Goal: Transaction & Acquisition: Purchase product/service

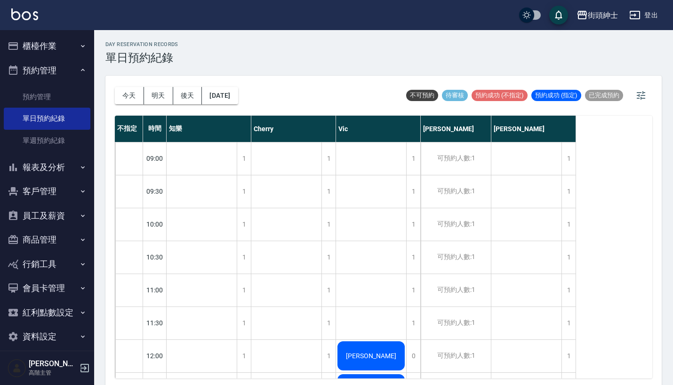
scroll to position [378, 0]
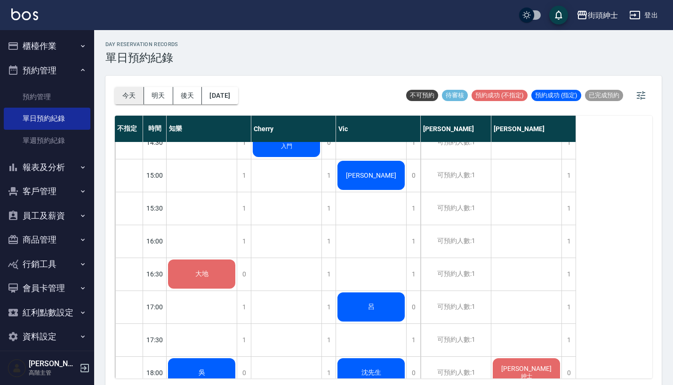
click at [127, 93] on button "今天" at bounding box center [129, 95] width 29 height 17
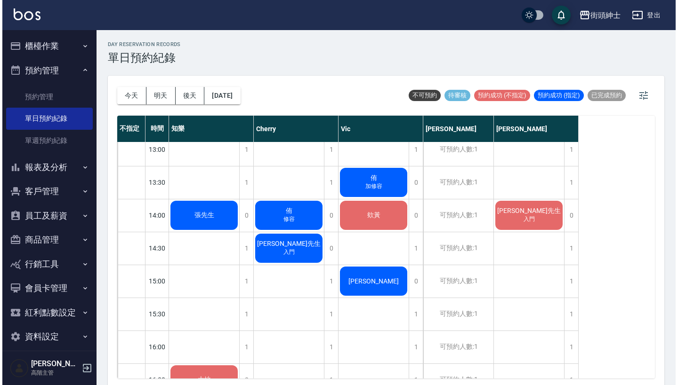
scroll to position [275, 0]
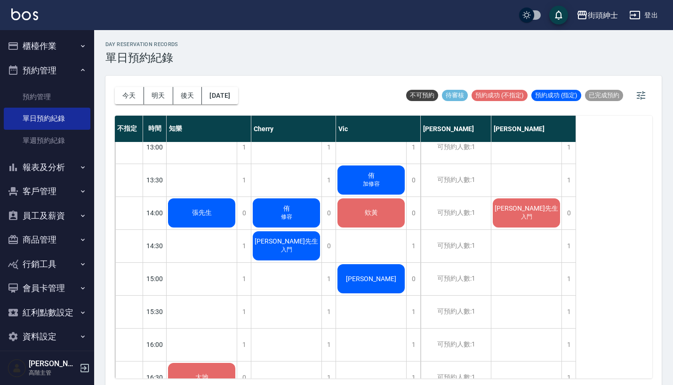
click at [237, 216] on div "呂先生 入門" at bounding box center [202, 213] width 70 height 32
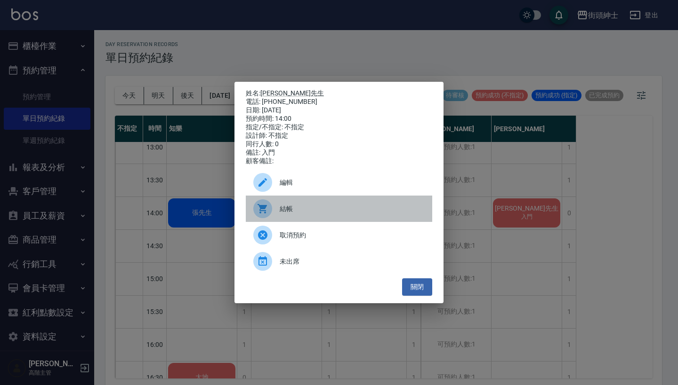
click at [305, 213] on span "結帳" at bounding box center [351, 209] width 145 height 10
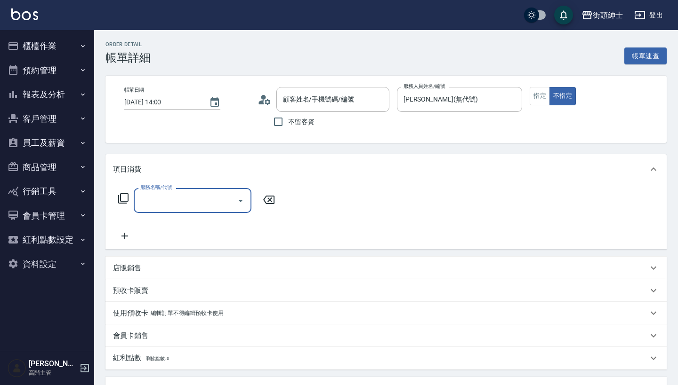
type input "呂先生/0928467413/null"
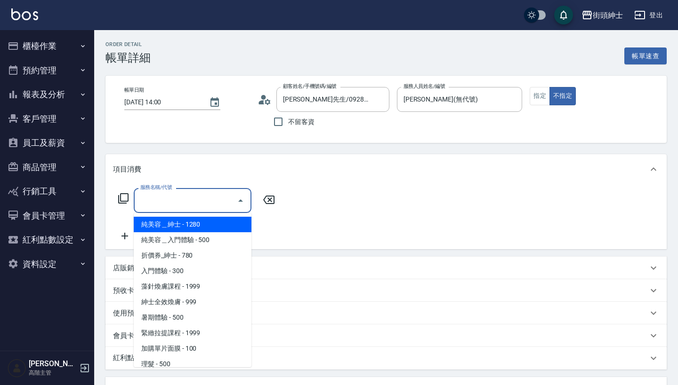
click at [200, 198] on input "服務名稱/代號" at bounding box center [185, 200] width 95 height 16
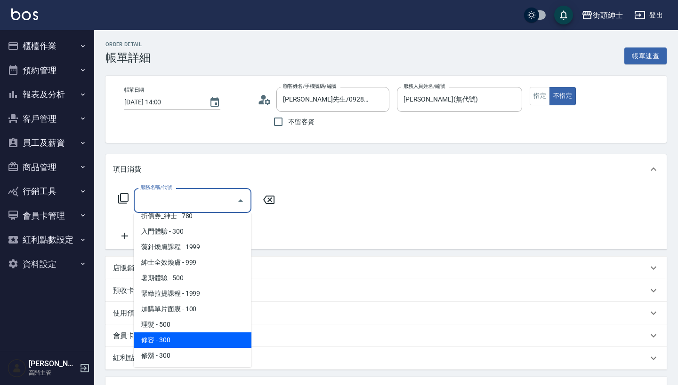
scroll to position [40, 0]
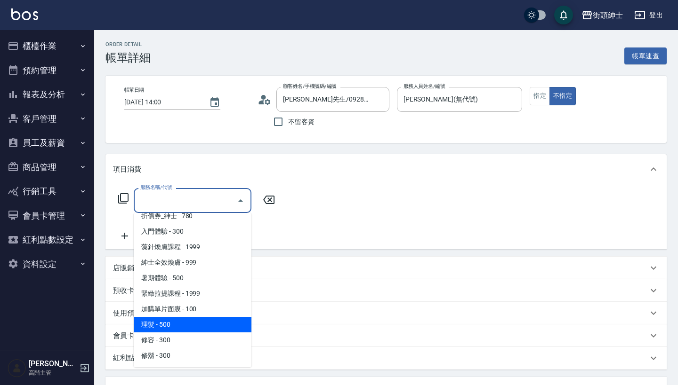
click at [194, 328] on span "理髮 - 500" at bounding box center [193, 325] width 118 height 16
type input "理髮(A02)"
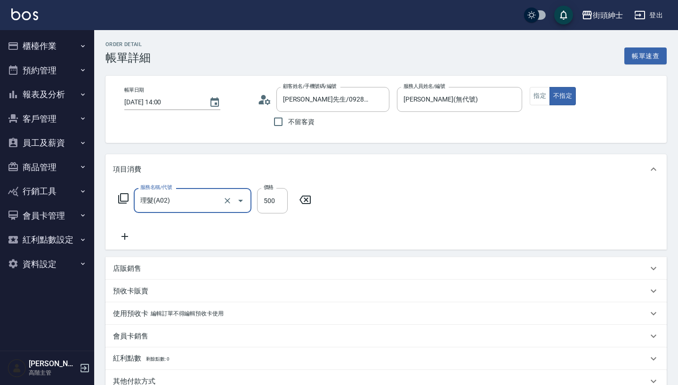
scroll to position [191, 0]
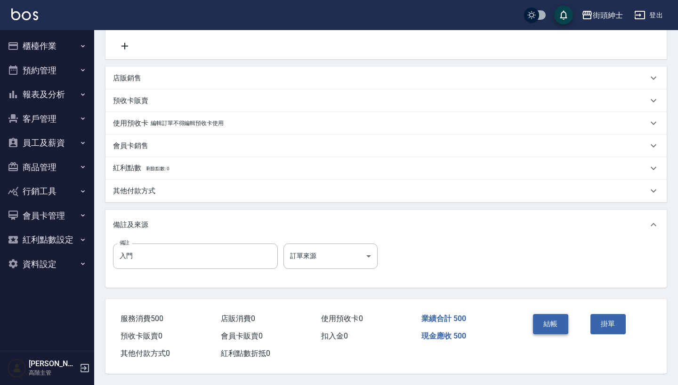
click at [550, 326] on button "結帳" at bounding box center [550, 324] width 35 height 20
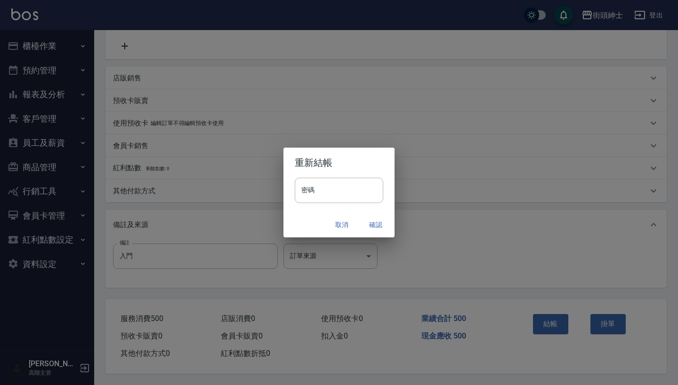
click at [378, 224] on button "確認" at bounding box center [375, 224] width 30 height 17
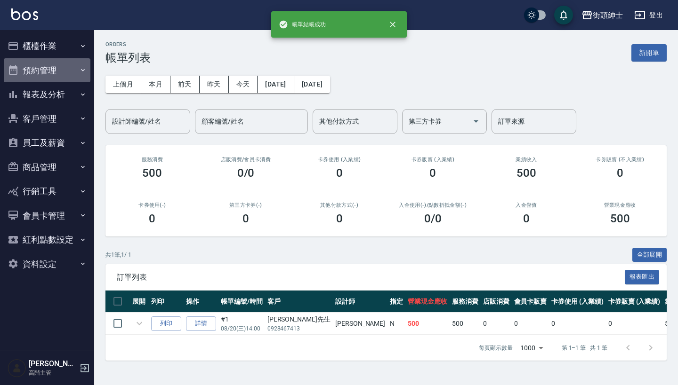
click at [63, 67] on button "預約管理" at bounding box center [47, 70] width 87 height 24
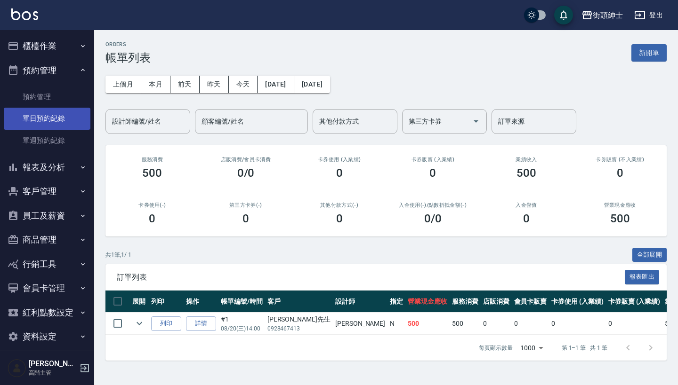
click at [67, 119] on link "單日預約紀錄" at bounding box center [47, 119] width 87 height 22
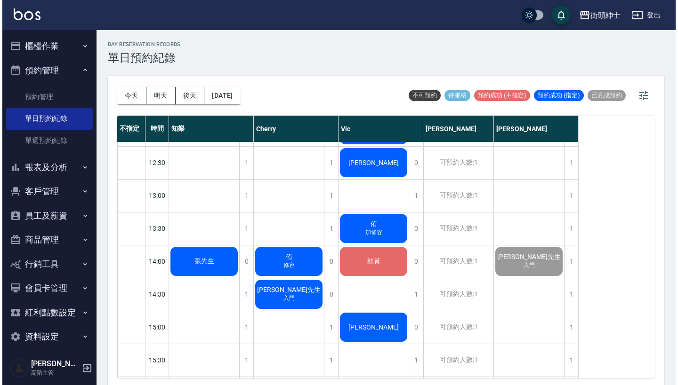
scroll to position [289, 0]
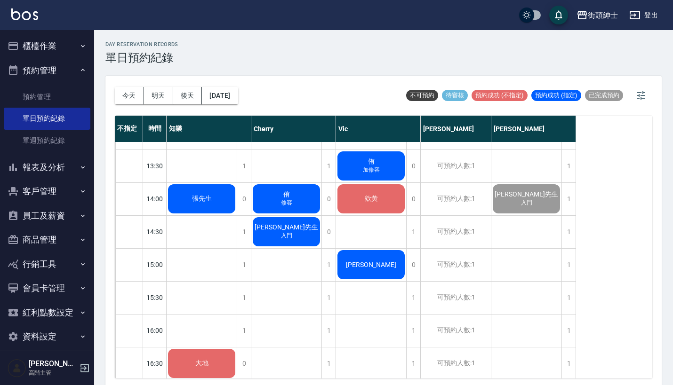
click at [214, 203] on span "[PERSON_NAME]先生" at bounding box center [202, 199] width 24 height 8
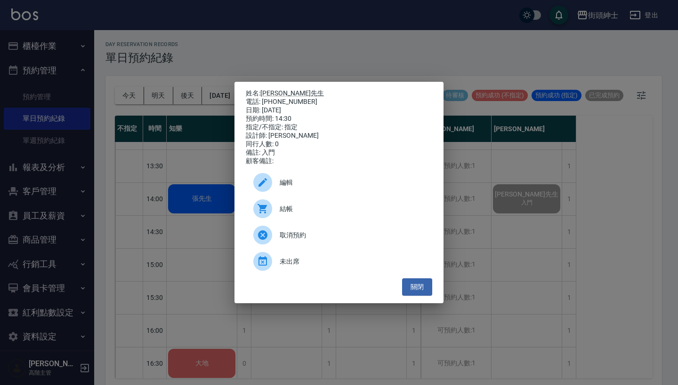
click at [321, 206] on div "結帳" at bounding box center [339, 209] width 186 height 26
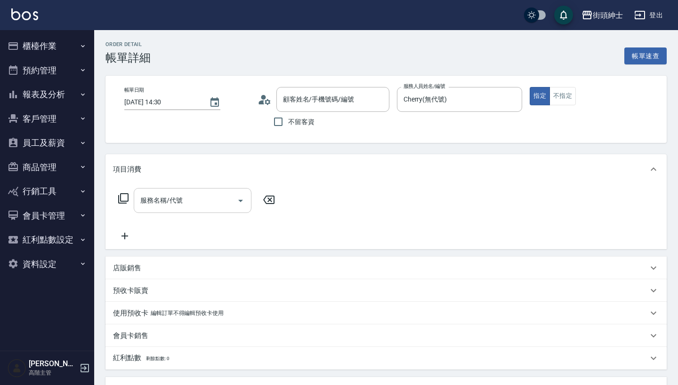
type input "[PERSON_NAME]先生/0928467413/null"
click at [185, 199] on input "服務名稱/代號" at bounding box center [185, 200] width 95 height 16
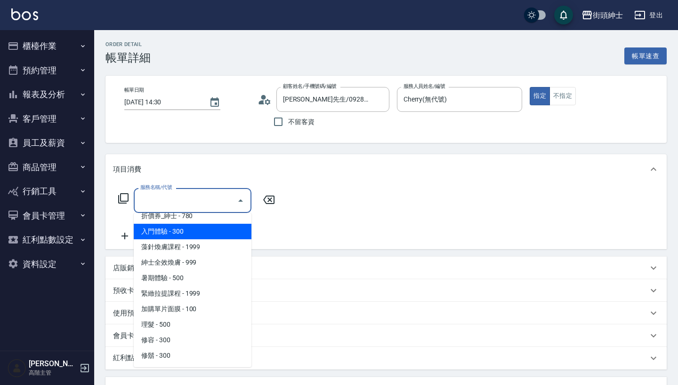
click at [201, 232] on span "入門體驗 - 300" at bounding box center [193, 232] width 118 height 16
type input "入門體驗"
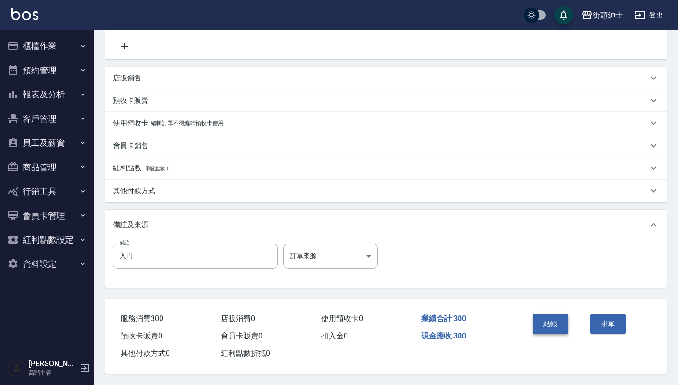
scroll to position [195, 0]
click at [540, 328] on button "結帳" at bounding box center [550, 324] width 35 height 20
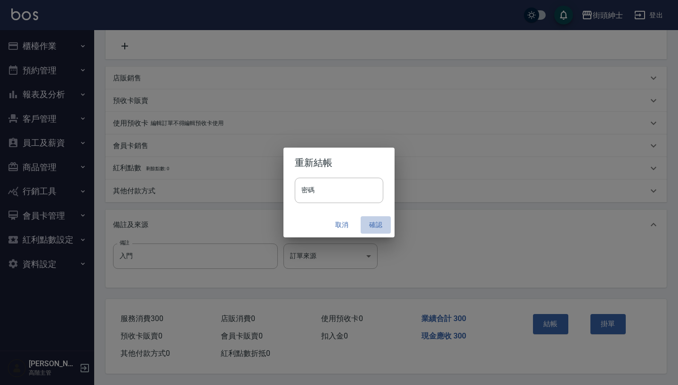
click at [378, 222] on button "確認" at bounding box center [375, 224] width 30 height 17
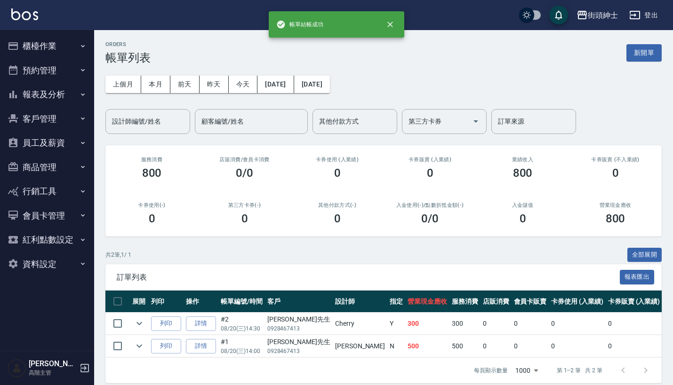
click at [69, 66] on button "預約管理" at bounding box center [47, 70] width 87 height 24
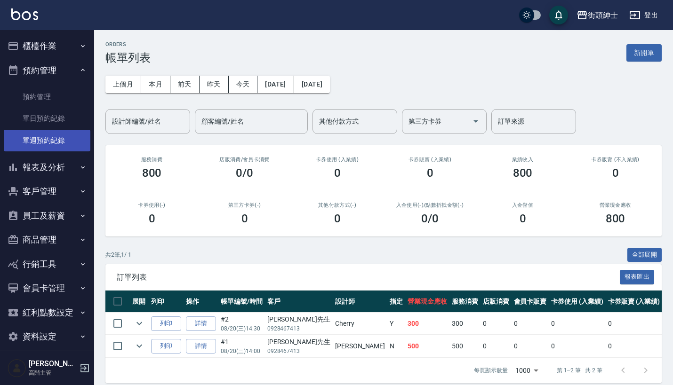
click at [66, 130] on link "單週預約紀錄" at bounding box center [47, 141] width 87 height 22
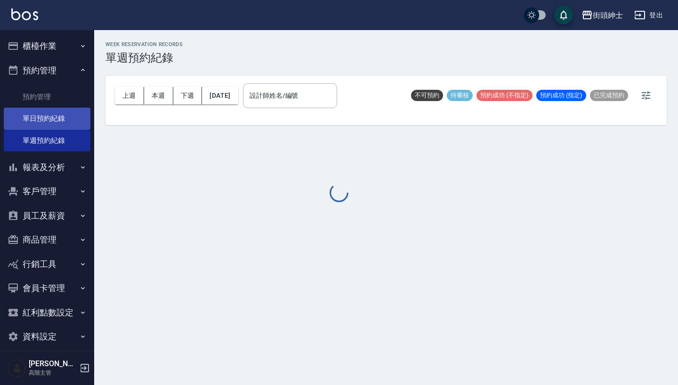
click at [63, 119] on link "單日預約紀錄" at bounding box center [47, 119] width 87 height 22
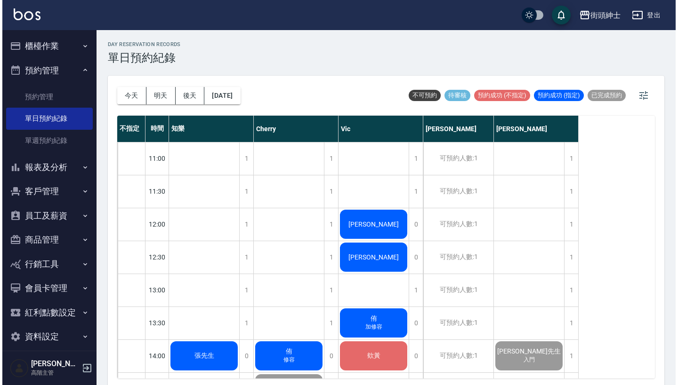
scroll to position [135, 0]
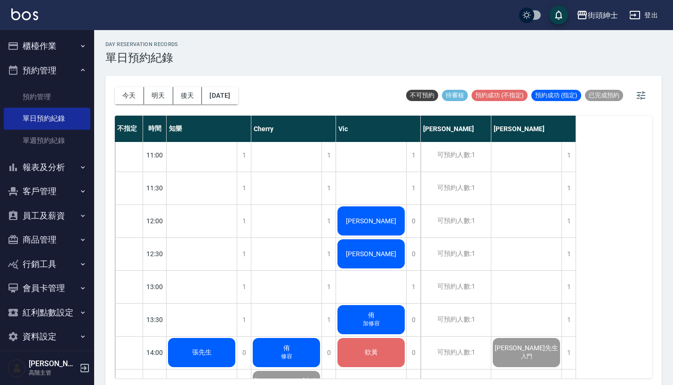
click at [237, 337] on div "[PERSON_NAME]" at bounding box center [202, 353] width 70 height 32
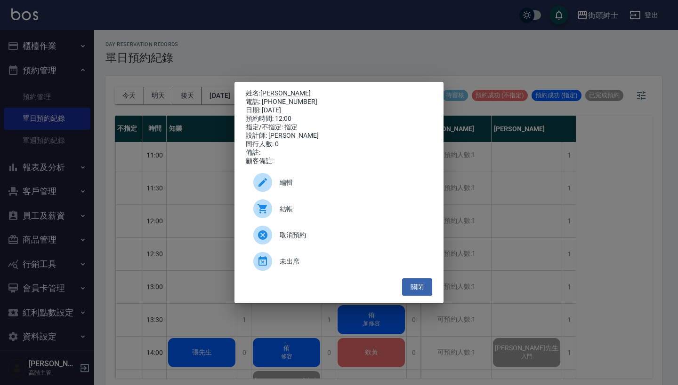
click at [469, 183] on div "姓名: 易賢 電話: 0988687033 日期: 2025/08/20 預約時間: 12:00 指定/不指定: 指定 設計師: Vic 同行人數: 0 備註…" at bounding box center [339, 192] width 678 height 385
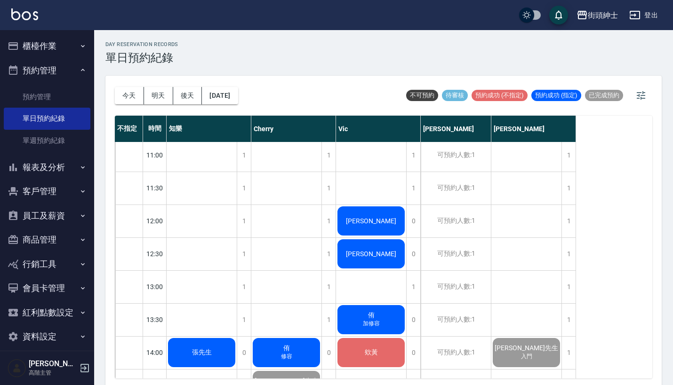
click at [237, 337] on div "[PERSON_NAME]" at bounding box center [202, 353] width 70 height 32
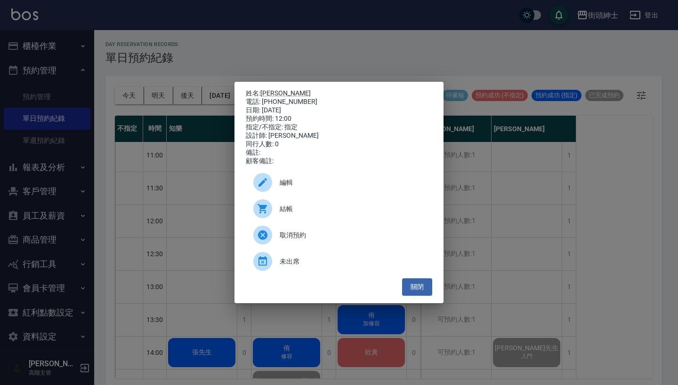
click at [308, 211] on span "結帳" at bounding box center [351, 209] width 145 height 10
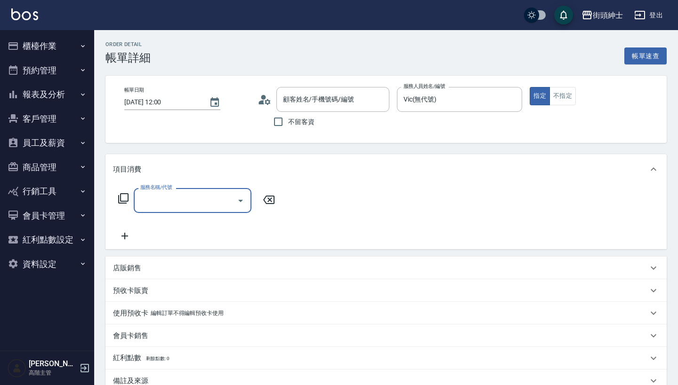
type input "易賢/0988687033/null"
click at [198, 197] on input "服務名稱/代號" at bounding box center [185, 200] width 95 height 16
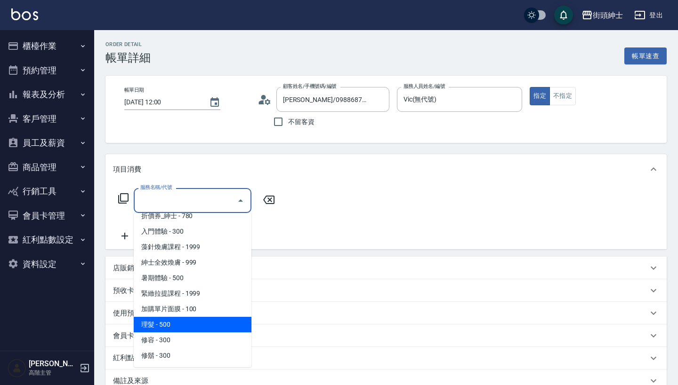
scroll to position [40, 0]
click at [204, 325] on span "理髮 - 500" at bounding box center [193, 325] width 118 height 16
type input "理髮(A02)"
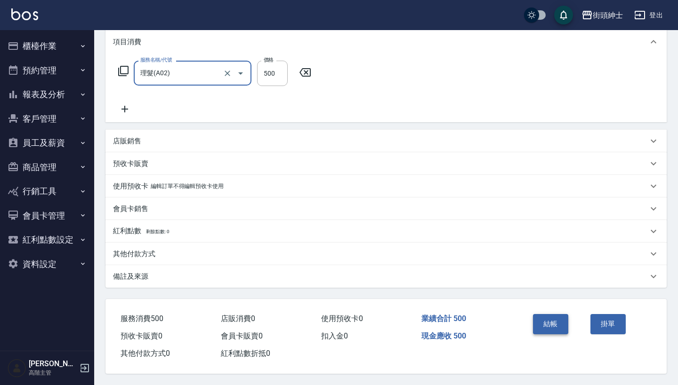
click at [559, 315] on button "結帳" at bounding box center [550, 324] width 35 height 20
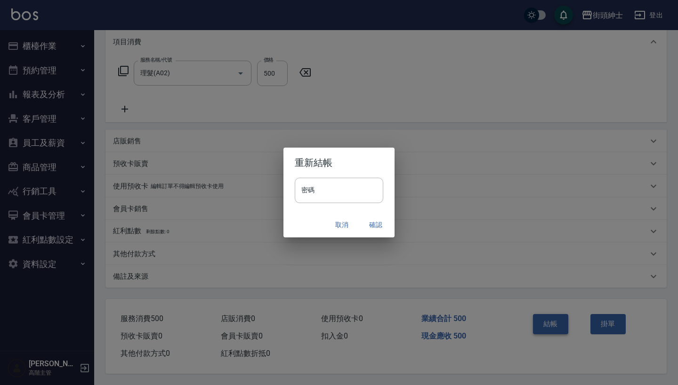
scroll to position [132, 0]
click at [376, 226] on button "確認" at bounding box center [375, 224] width 30 height 17
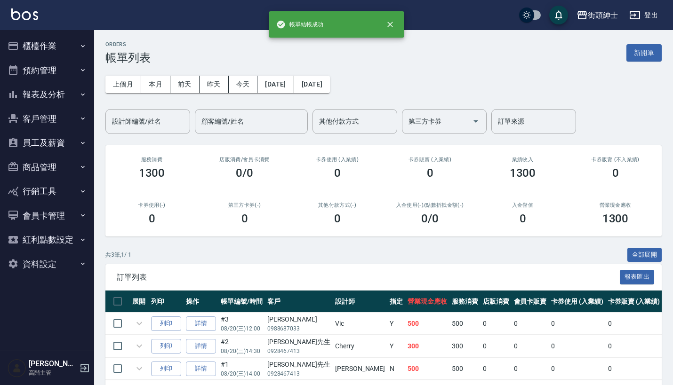
click at [73, 70] on button "預約管理" at bounding box center [47, 70] width 87 height 24
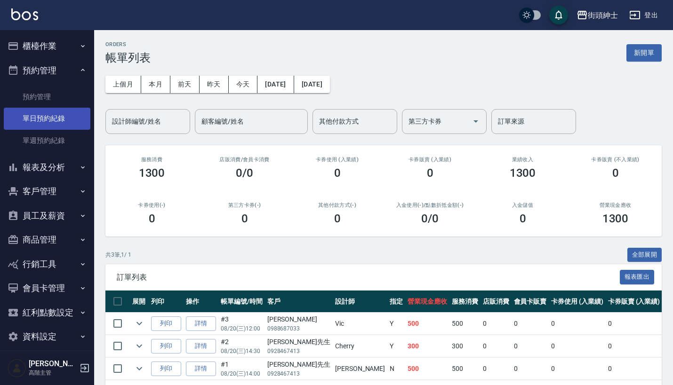
click at [73, 116] on link "單日預約紀錄" at bounding box center [47, 119] width 87 height 22
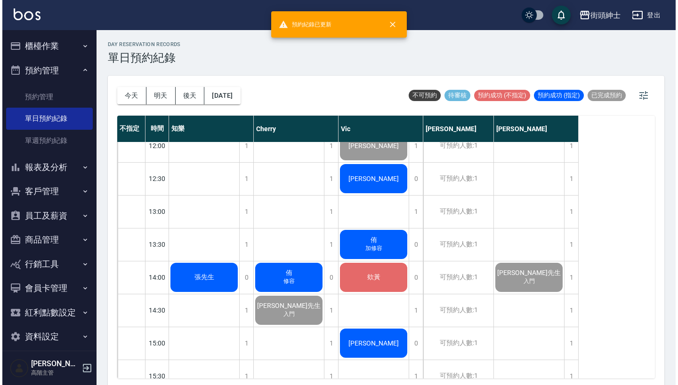
scroll to position [211, 0]
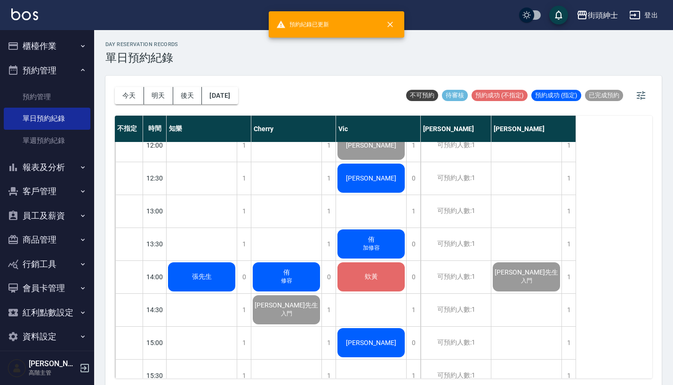
click at [214, 273] on span "[PERSON_NAME]" at bounding box center [202, 277] width 24 height 8
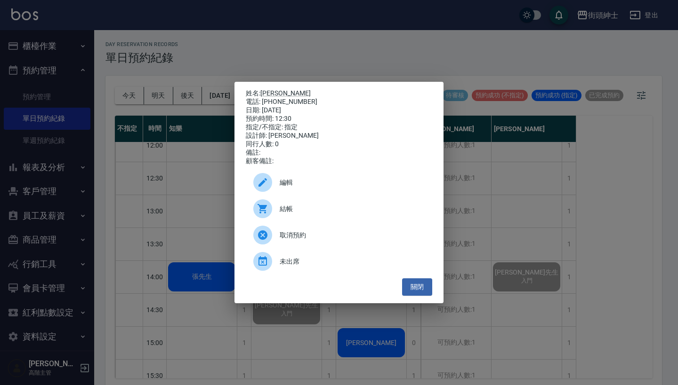
click at [300, 214] on span "結帳" at bounding box center [351, 209] width 145 height 10
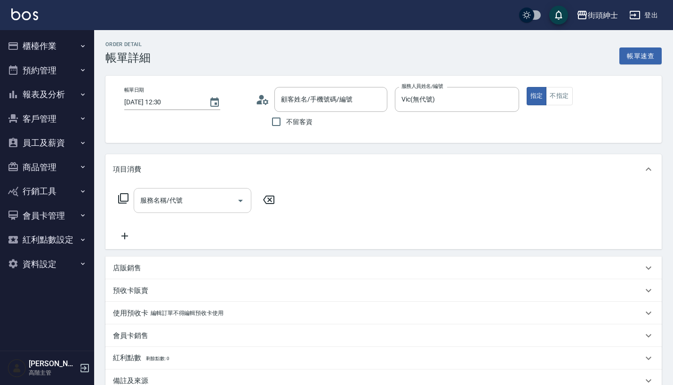
type input "[PERSON_NAME]/0825850479/null"
click at [191, 201] on input "服務名稱/代號" at bounding box center [185, 200] width 95 height 16
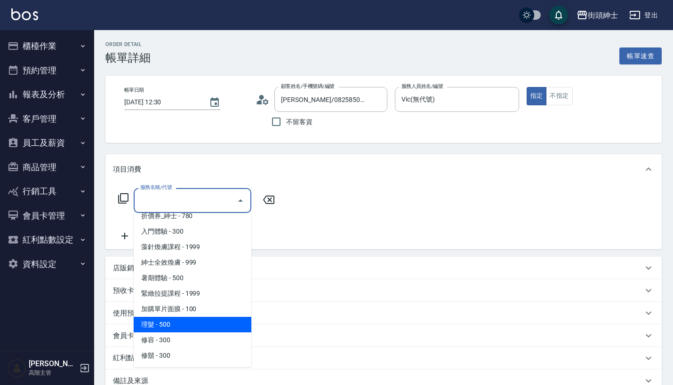
scroll to position [40, 0]
click at [203, 327] on span "理髮 - 500" at bounding box center [193, 325] width 118 height 16
type input "理髮(A02)"
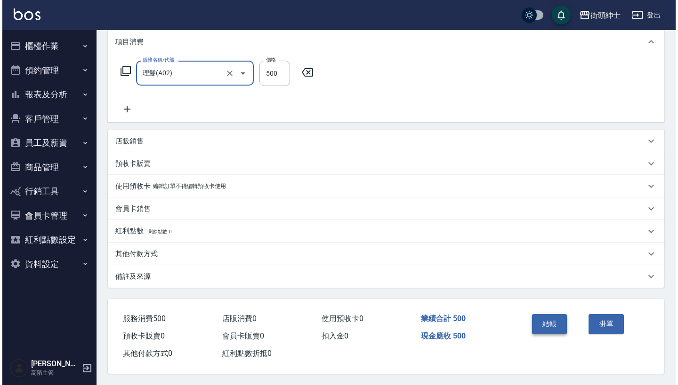
scroll to position [132, 0]
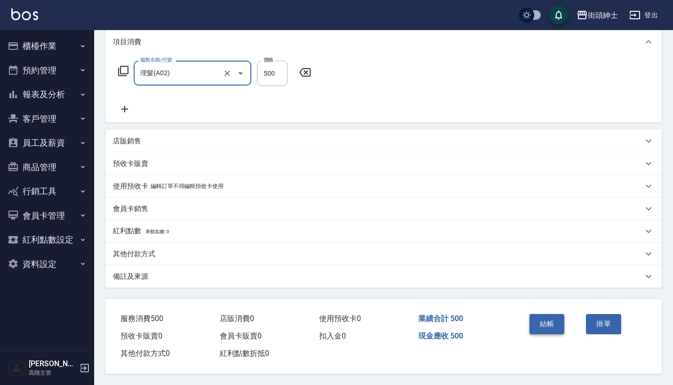
click at [541, 319] on button "結帳" at bounding box center [546, 324] width 35 height 20
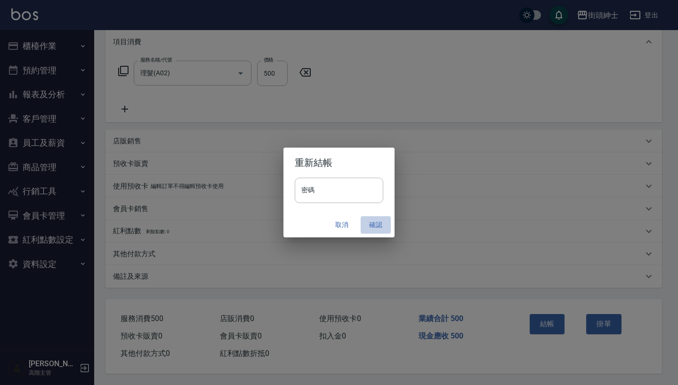
click at [367, 228] on button "確認" at bounding box center [375, 224] width 30 height 17
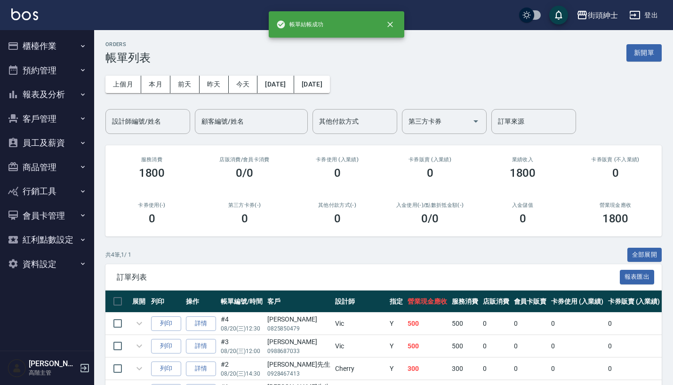
click at [45, 73] on button "預約管理" at bounding box center [47, 70] width 87 height 24
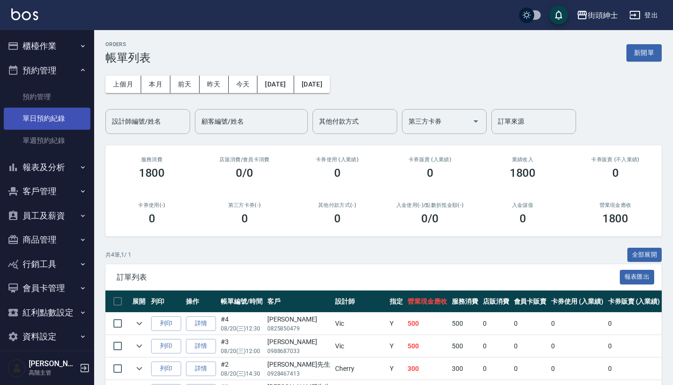
click at [65, 124] on link "單日預約紀錄" at bounding box center [47, 119] width 87 height 22
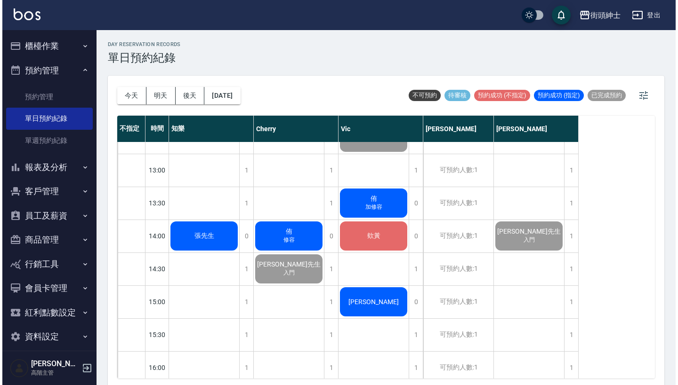
scroll to position [264, 0]
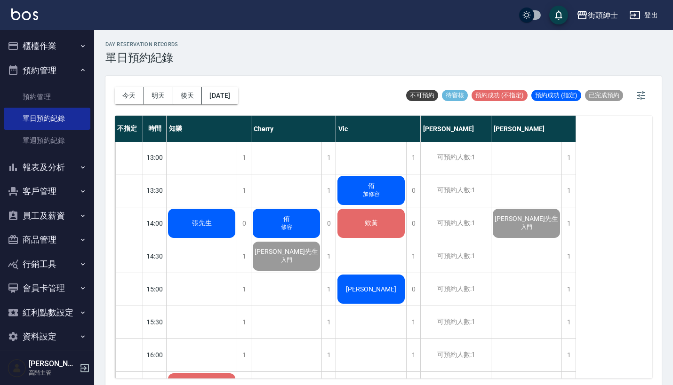
click at [214, 219] on span "侑" at bounding box center [202, 223] width 24 height 8
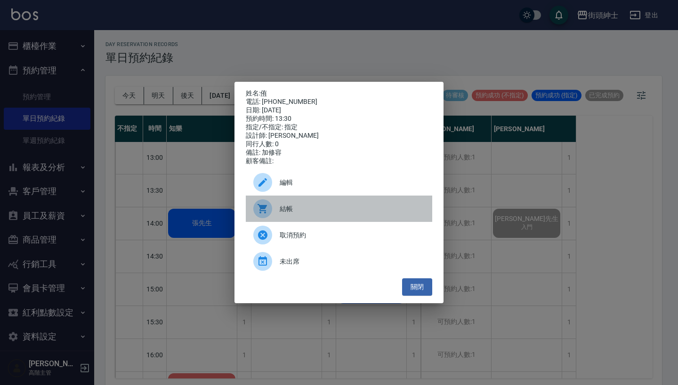
click at [298, 207] on div "結帳" at bounding box center [339, 209] width 186 height 26
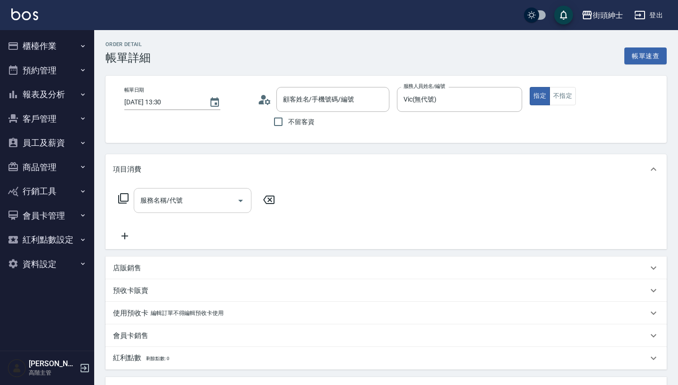
type input "[PERSON_NAME]/0983970107/null"
click at [217, 194] on input "服務名稱/代號" at bounding box center [185, 200] width 95 height 16
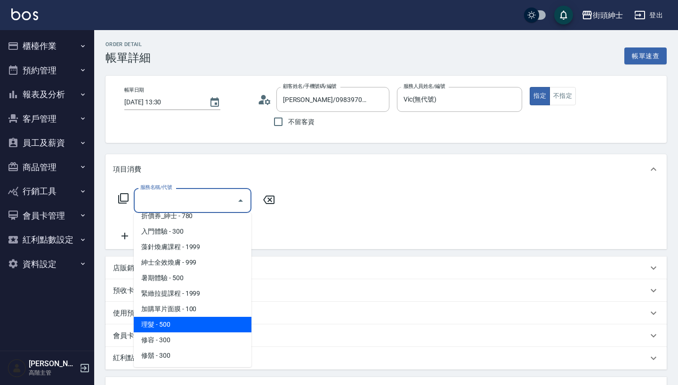
scroll to position [40, 0]
click at [218, 323] on span "理髮 - 500" at bounding box center [193, 325] width 118 height 16
type input "理髮(A02)"
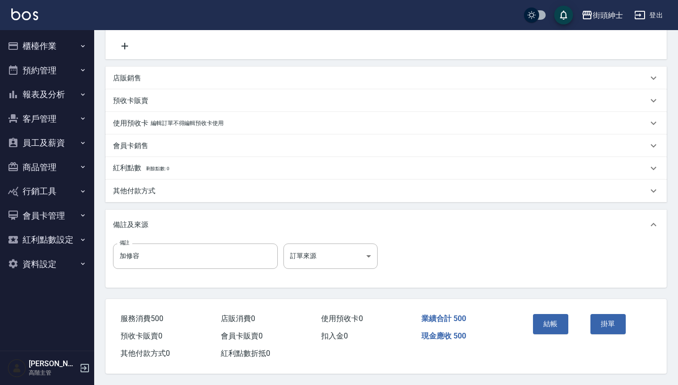
scroll to position [195, 0]
click at [343, 247] on body "街頭紳士 登出 櫃檯作業 打帳單 帳單列表 掛單列表 座位開單 營業儀表板 現金收支登錄 高階收支登錄 材料自購登錄 每日結帳 排班表 現場電腦打卡 掃碼打卡…" at bounding box center [339, 97] width 678 height 576
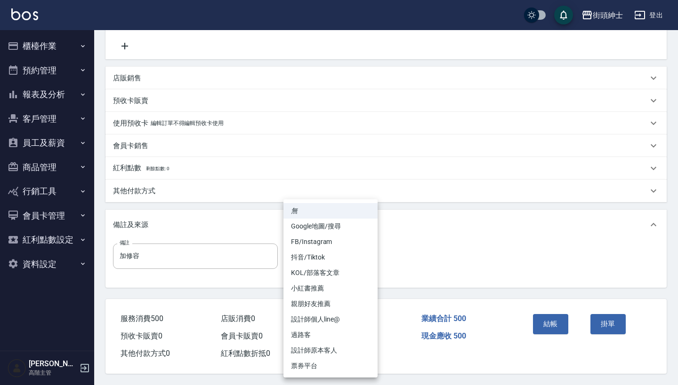
click at [448, 225] on div at bounding box center [339, 192] width 678 height 385
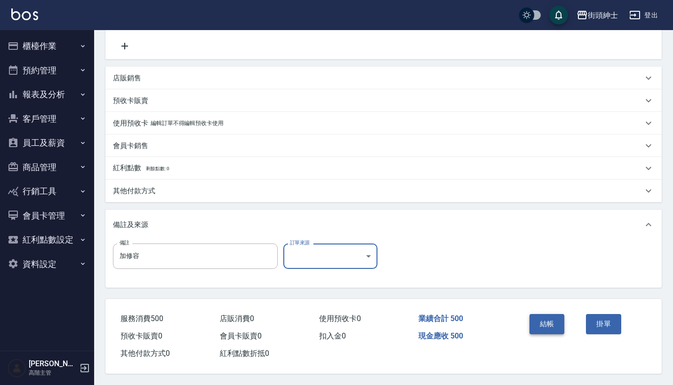
click at [548, 326] on button "結帳" at bounding box center [546, 324] width 35 height 20
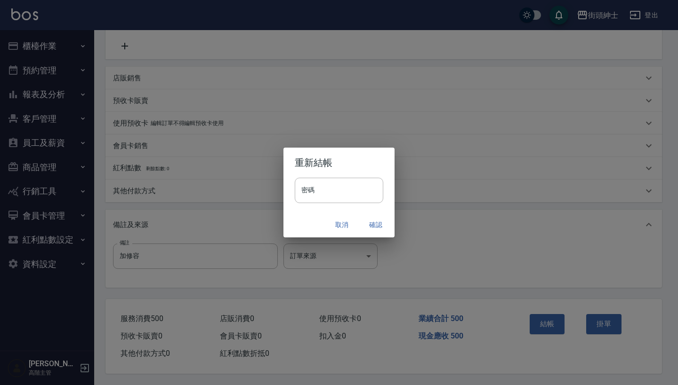
click at [372, 223] on button "確認" at bounding box center [375, 224] width 30 height 17
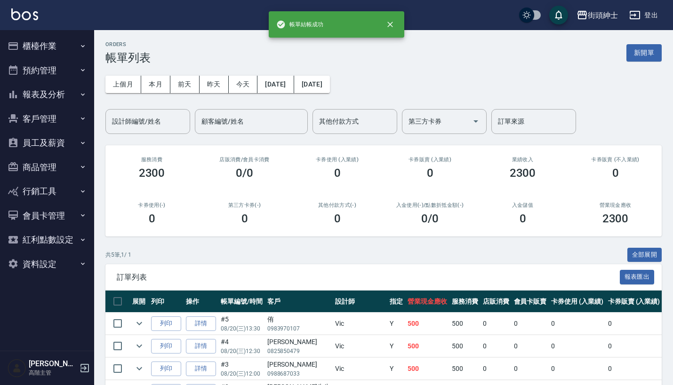
click at [49, 61] on button "預約管理" at bounding box center [47, 70] width 87 height 24
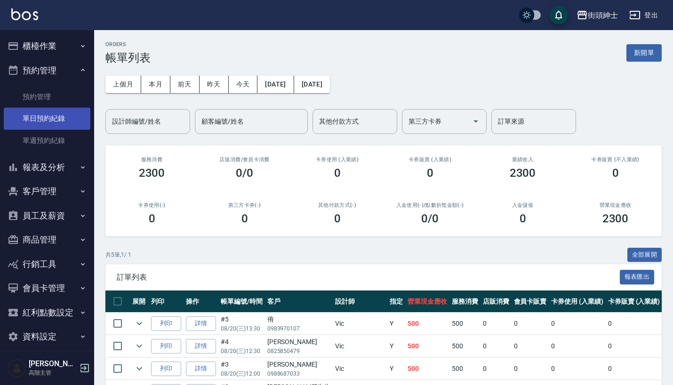
click at [65, 113] on link "單日預約紀錄" at bounding box center [47, 119] width 87 height 22
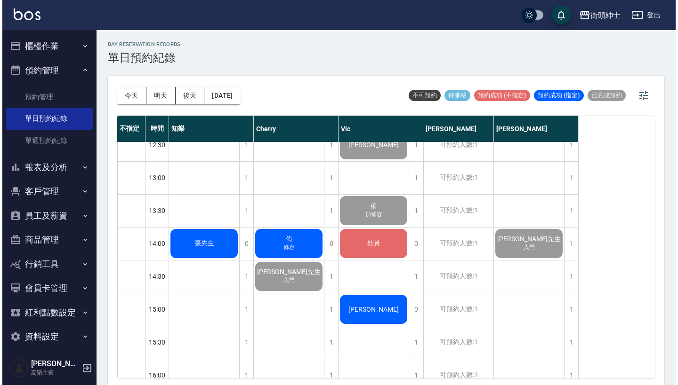
scroll to position [280, 0]
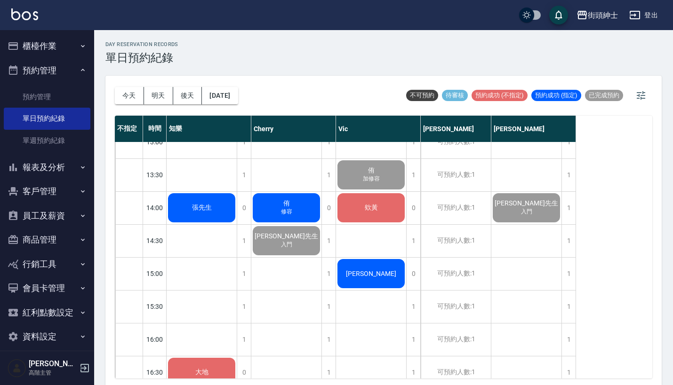
click at [214, 210] on span "欸黃" at bounding box center [202, 208] width 24 height 8
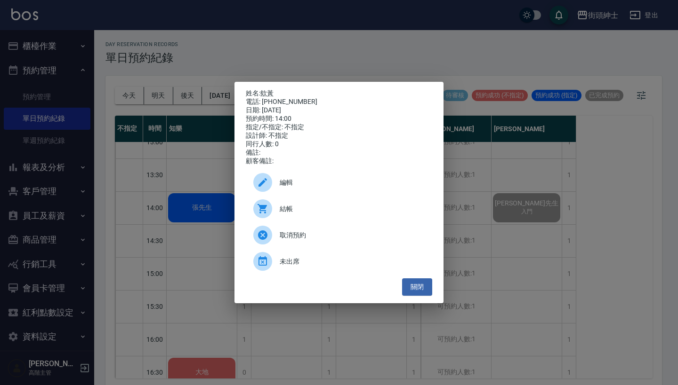
click at [300, 214] on span "結帳" at bounding box center [351, 209] width 145 height 10
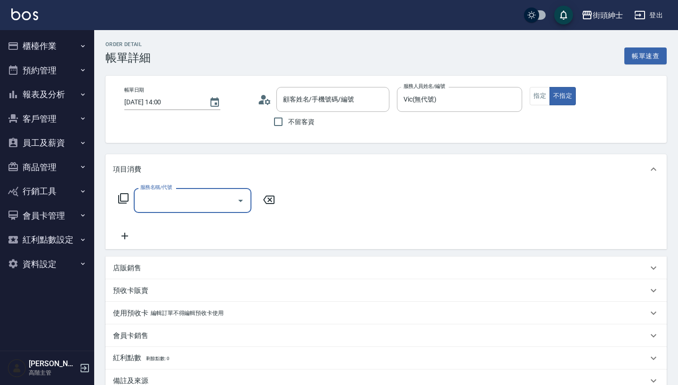
type input "欸黃/0980542188/null"
click at [168, 198] on input "服務名稱/代號" at bounding box center [185, 200] width 95 height 16
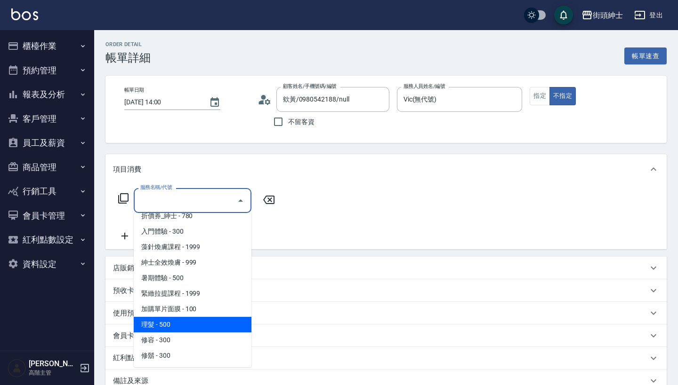
scroll to position [40, 0]
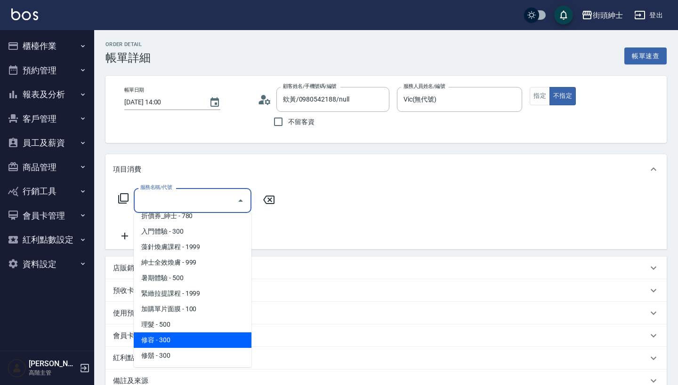
click at [221, 335] on span "修容 - 300" at bounding box center [193, 341] width 118 height 16
type input "修容(A03)"
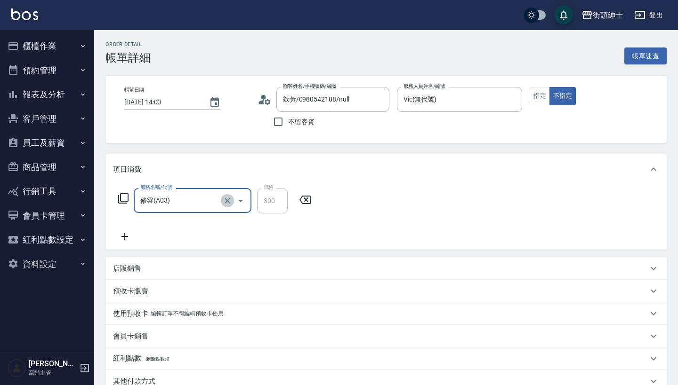
click at [225, 198] on icon "Clear" at bounding box center [227, 200] width 9 height 9
click at [236, 201] on icon "Open" at bounding box center [240, 200] width 11 height 11
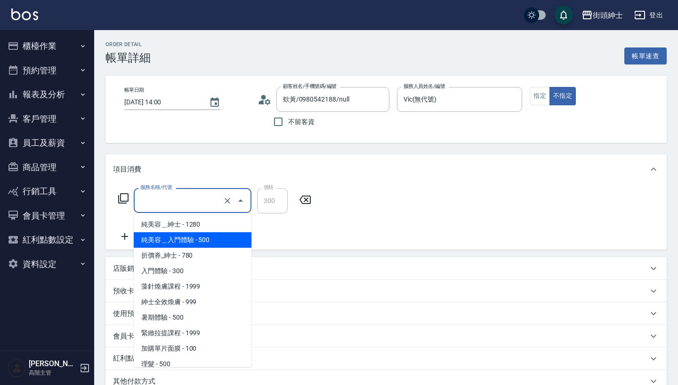
scroll to position [20, 0]
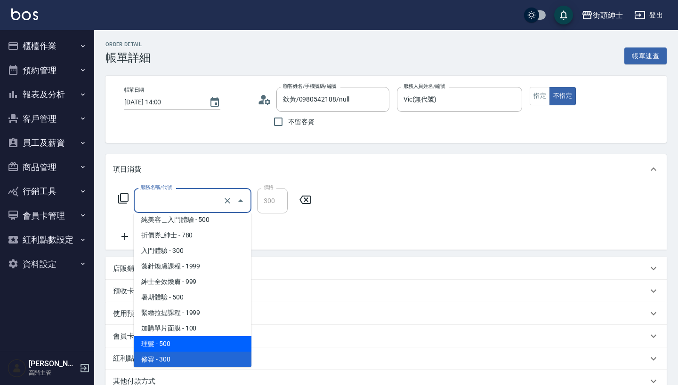
click at [199, 342] on span "理髮 - 500" at bounding box center [193, 344] width 118 height 16
type input "理髮(A02)"
type input "500"
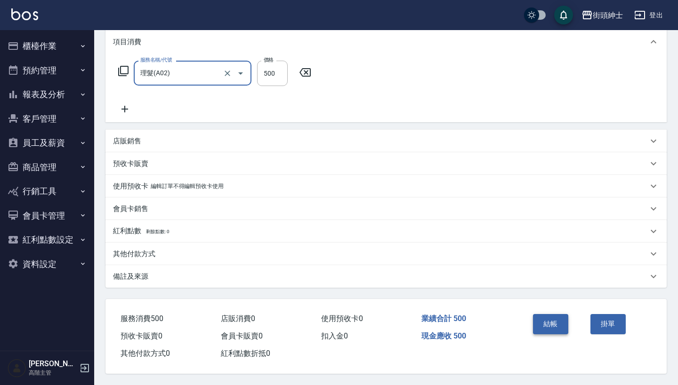
scroll to position [132, 0]
click at [548, 321] on button "結帳" at bounding box center [550, 324] width 35 height 20
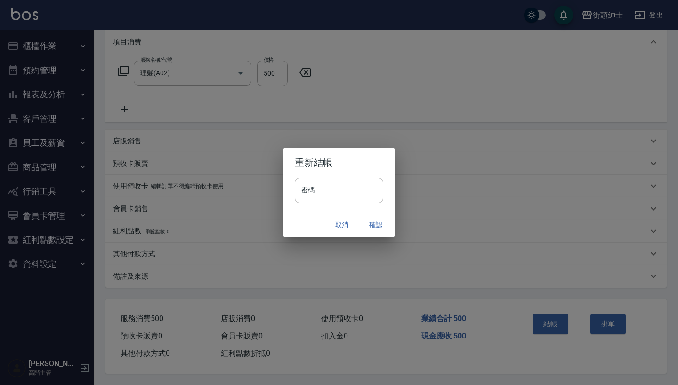
click at [380, 221] on button "確認" at bounding box center [375, 224] width 30 height 17
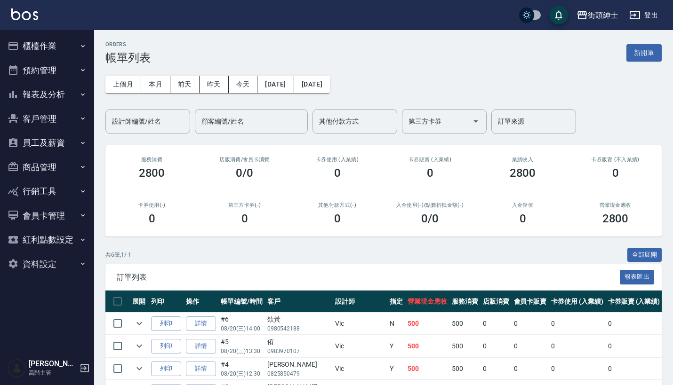
click at [70, 61] on button "預約管理" at bounding box center [47, 70] width 87 height 24
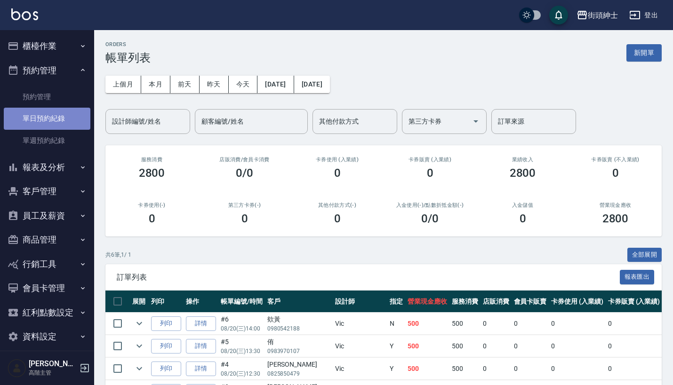
click at [59, 118] on link "單日預約紀錄" at bounding box center [47, 119] width 87 height 22
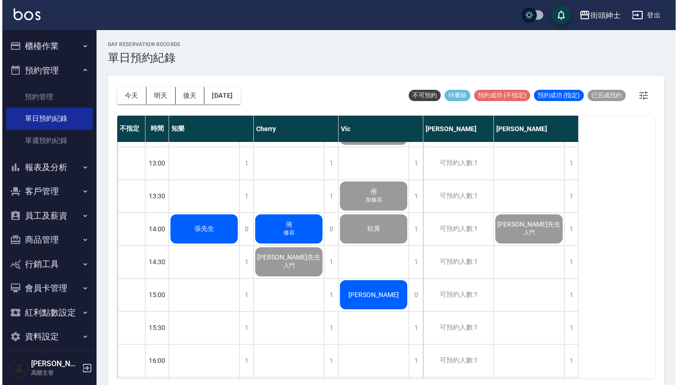
scroll to position [258, 0]
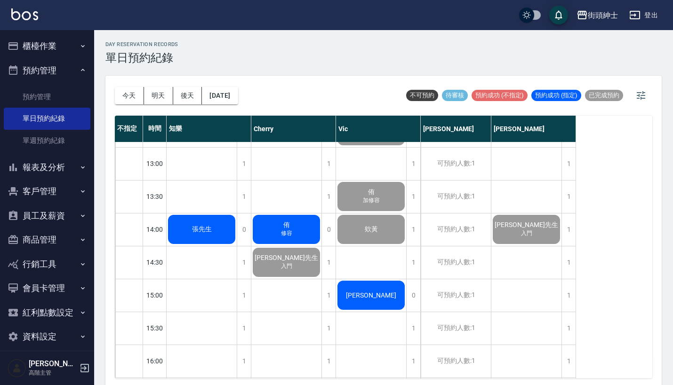
click at [237, 232] on div "侑 修容" at bounding box center [202, 230] width 70 height 32
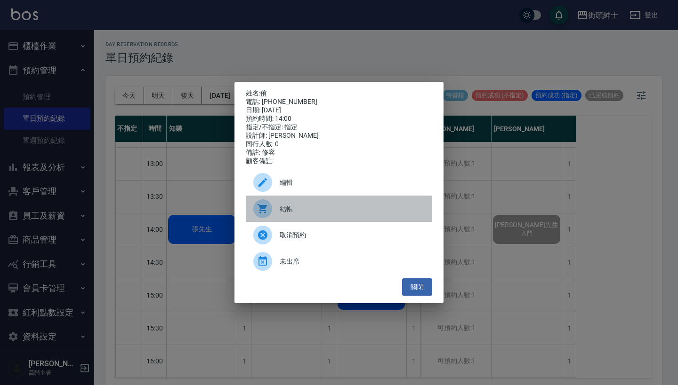
click at [316, 214] on span "結帳" at bounding box center [351, 209] width 145 height 10
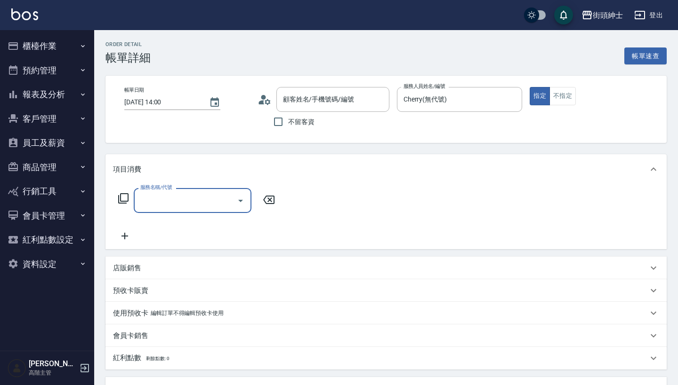
type input "[PERSON_NAME]/0983970107/null"
click at [212, 196] on input "服務名稱/代號" at bounding box center [185, 200] width 95 height 16
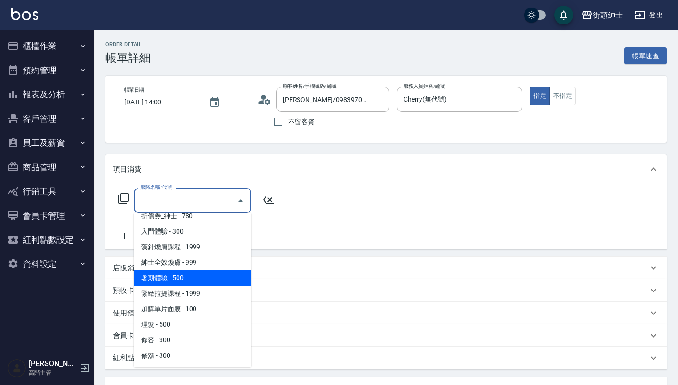
scroll to position [40, 0]
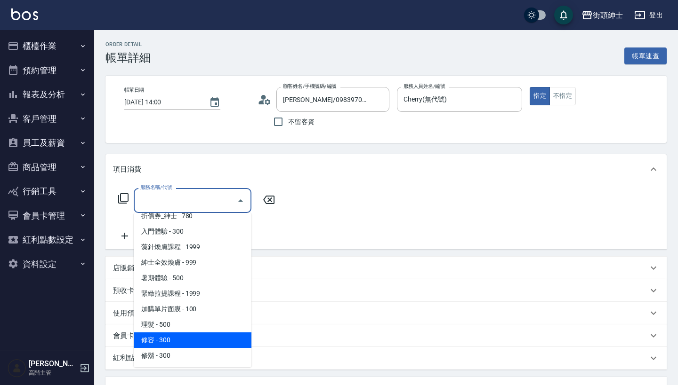
click at [207, 333] on span "修容 - 300" at bounding box center [193, 341] width 118 height 16
type input "修容(A03)"
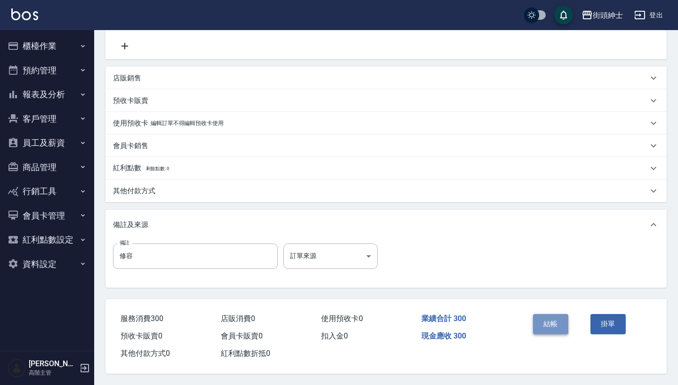
click at [544, 322] on button "結帳" at bounding box center [550, 324] width 35 height 20
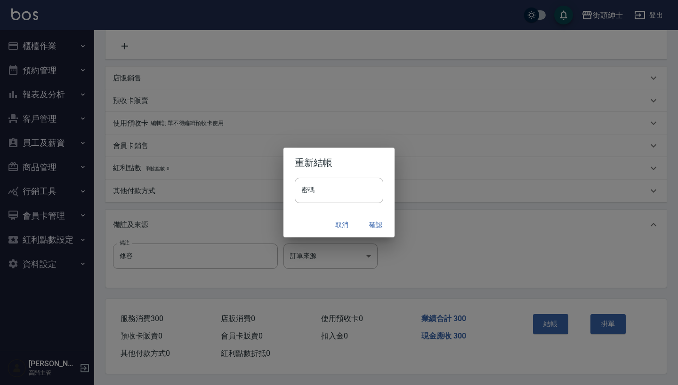
click at [375, 231] on button "確認" at bounding box center [375, 224] width 30 height 17
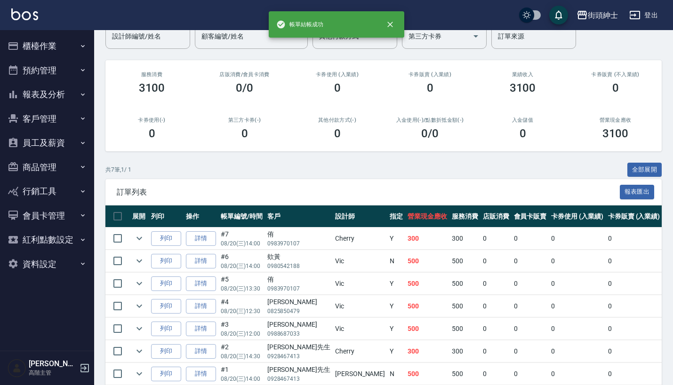
scroll to position [85, 0]
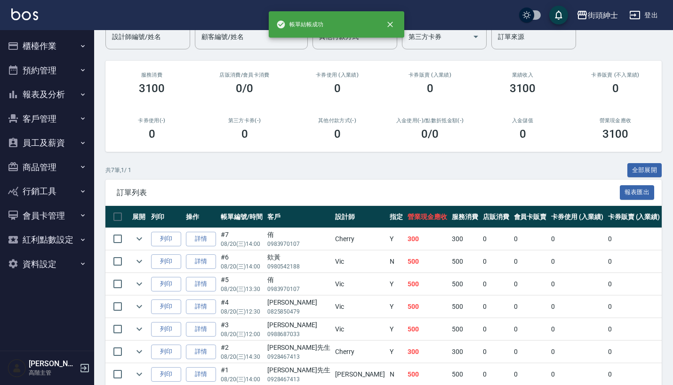
click at [70, 69] on button "預約管理" at bounding box center [47, 70] width 87 height 24
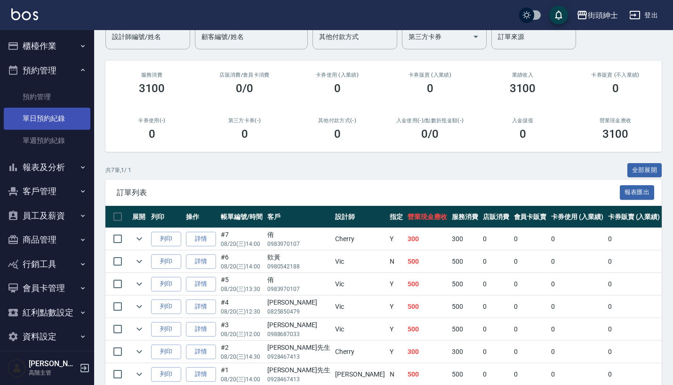
click at [69, 120] on link "單日預約紀錄" at bounding box center [47, 119] width 87 height 22
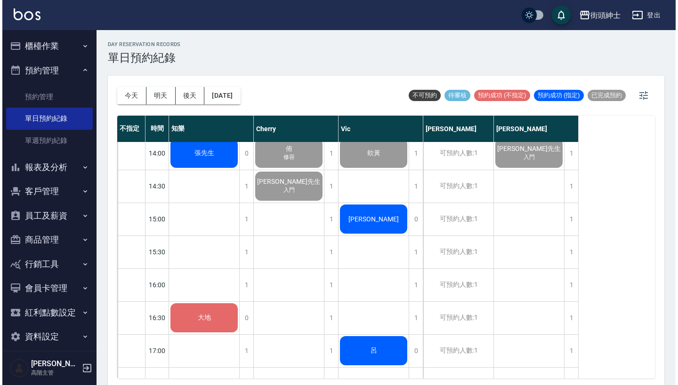
scroll to position [282, 0]
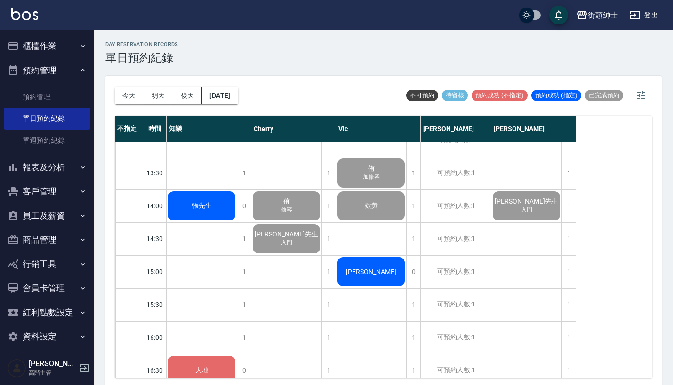
click at [208, 204] on span "張先生" at bounding box center [202, 206] width 24 height 8
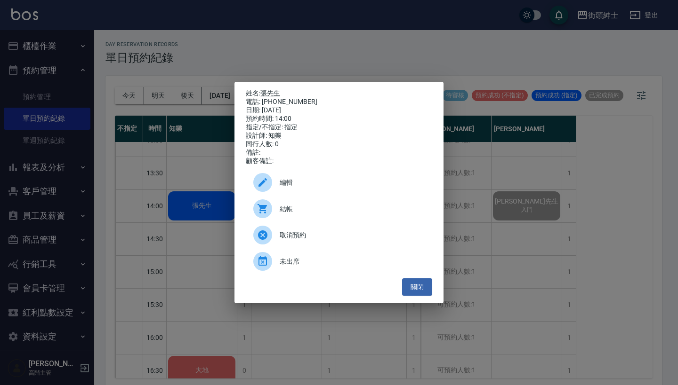
click at [312, 212] on span "結帳" at bounding box center [351, 209] width 145 height 10
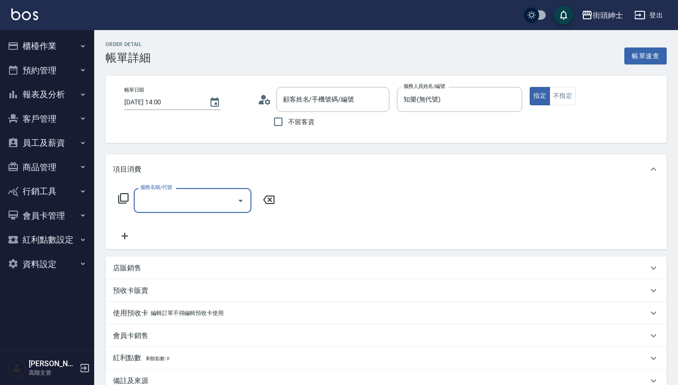
scroll to position [16, 0]
type input "[PERSON_NAME]先生/0986338471/null"
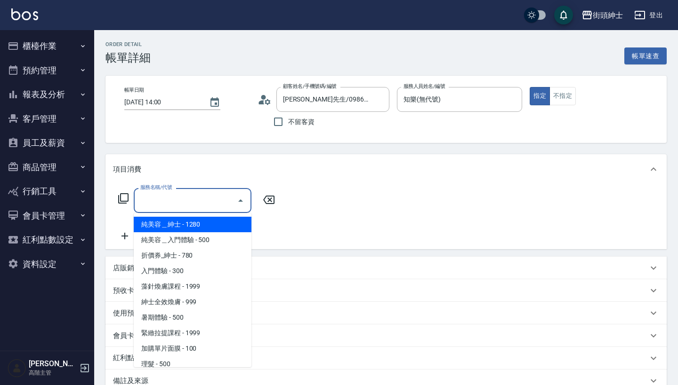
click at [197, 200] on input "服務名稱/代號" at bounding box center [185, 200] width 95 height 16
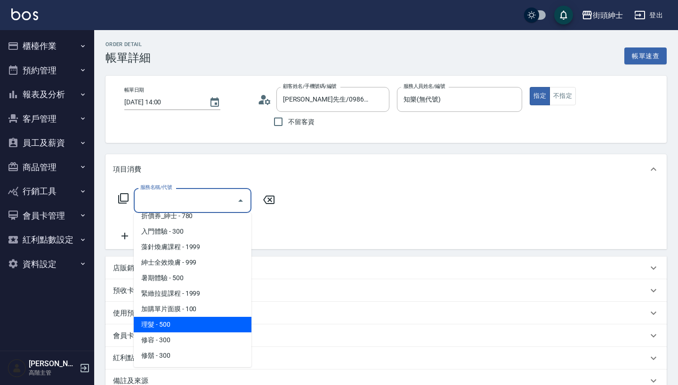
scroll to position [40, 0]
click at [199, 323] on span "理髮 - 500" at bounding box center [193, 325] width 118 height 16
type input "理髮(A02)"
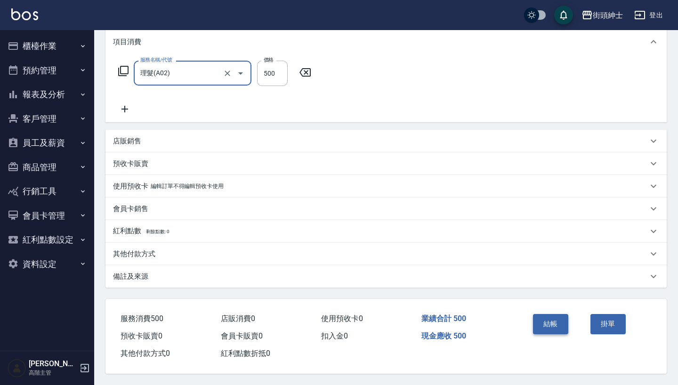
scroll to position [132, 0]
click at [543, 322] on button "結帳" at bounding box center [550, 324] width 35 height 20
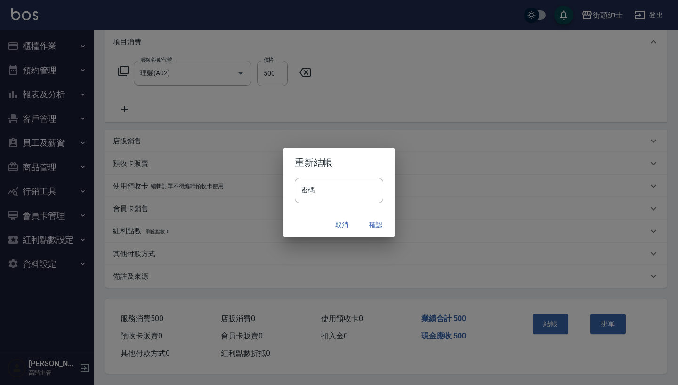
click at [373, 225] on button "確認" at bounding box center [375, 224] width 30 height 17
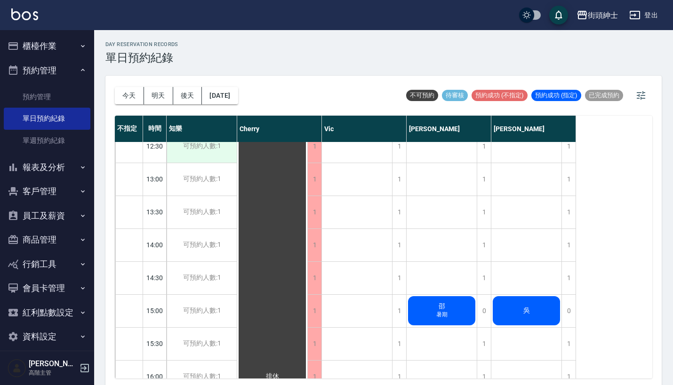
scroll to position [257, 0]
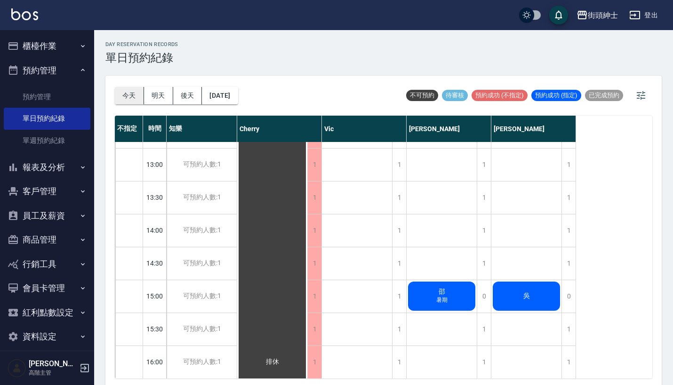
click at [124, 95] on button "今天" at bounding box center [129, 95] width 29 height 17
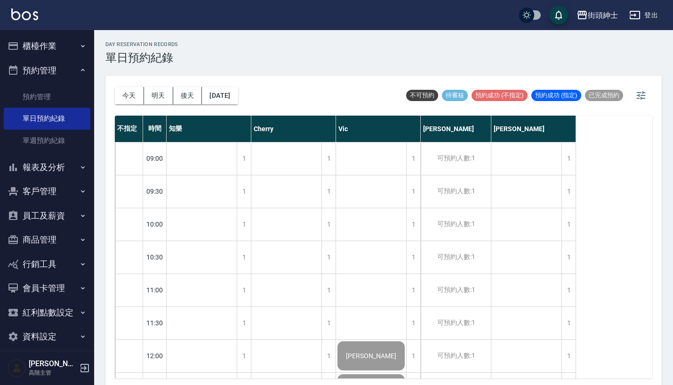
scroll to position [21, 0]
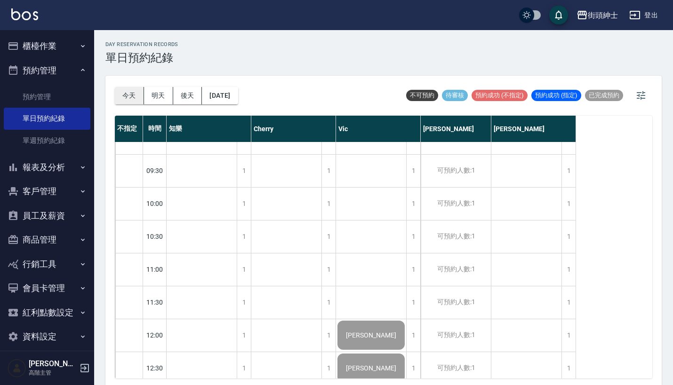
click at [138, 95] on button "今天" at bounding box center [129, 95] width 29 height 17
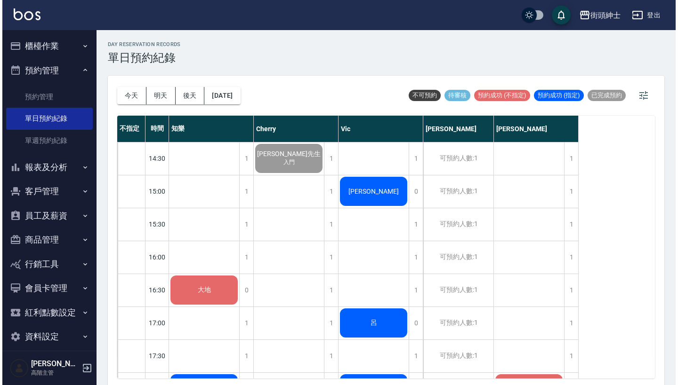
scroll to position [367, 0]
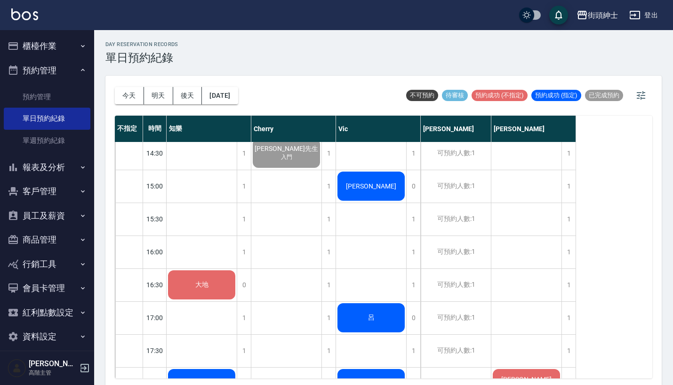
click at [237, 136] on div "[PERSON_NAME]" at bounding box center [202, 120] width 70 height 32
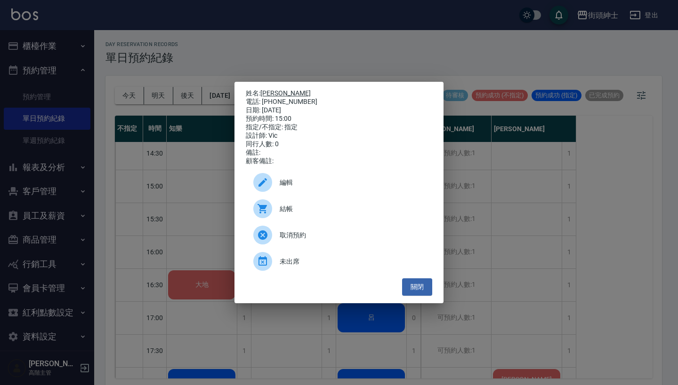
click at [271, 91] on link "[PERSON_NAME]" at bounding box center [285, 93] width 50 height 8
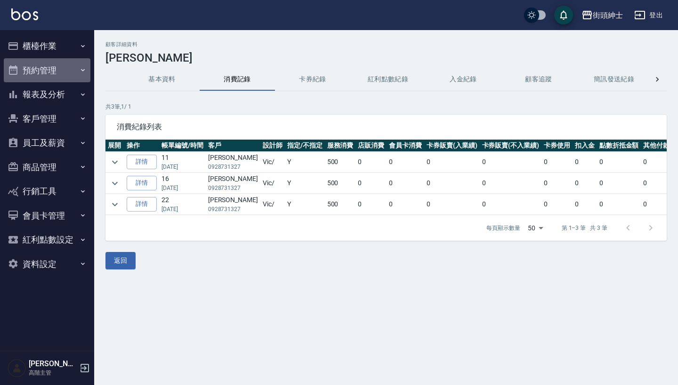
click at [75, 67] on button "預約管理" at bounding box center [47, 70] width 87 height 24
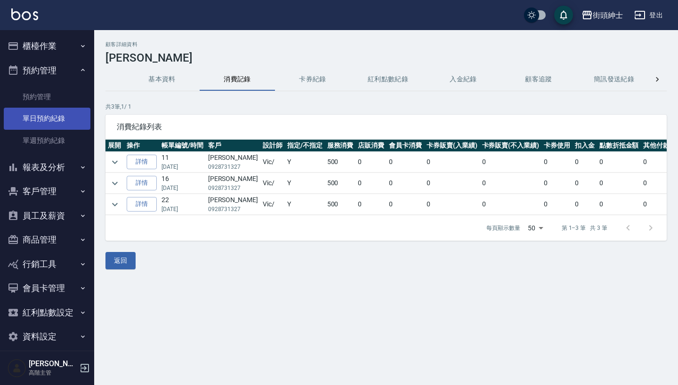
click at [67, 121] on link "單日預約紀錄" at bounding box center [47, 119] width 87 height 22
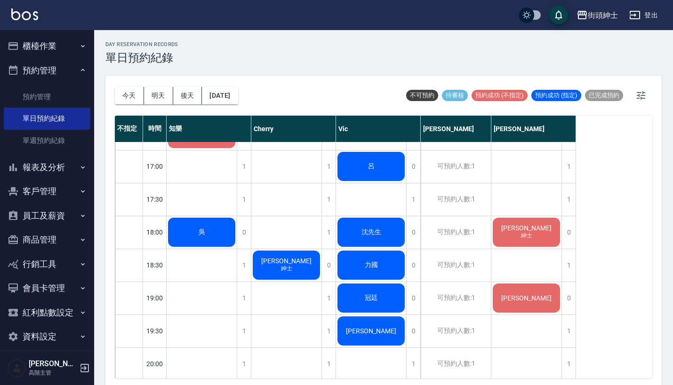
scroll to position [503, 0]
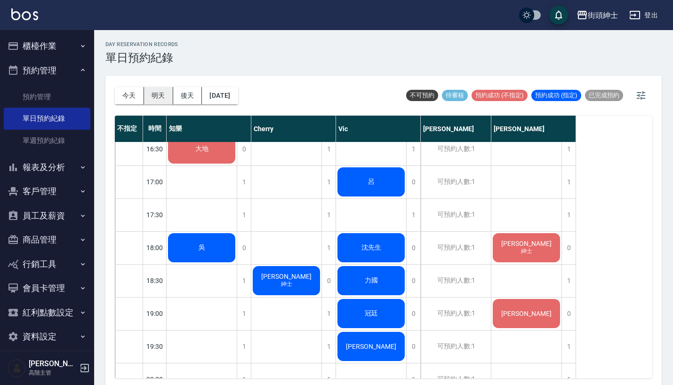
click at [159, 99] on button "明天" at bounding box center [158, 95] width 29 height 17
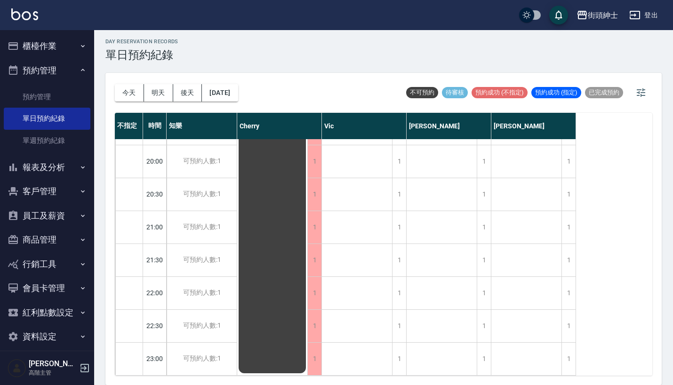
scroll to position [2, 0]
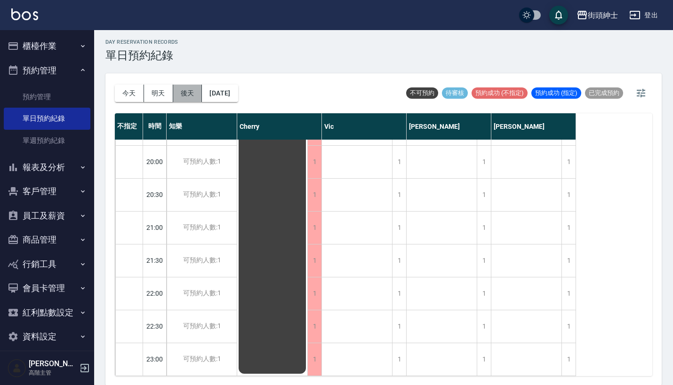
click at [188, 88] on button "後天" at bounding box center [187, 93] width 29 height 17
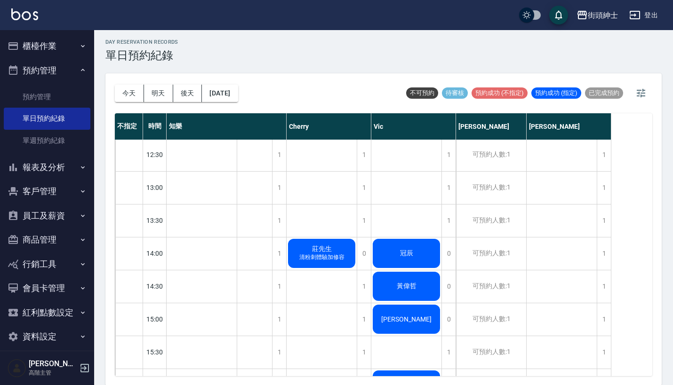
scroll to position [231, 0]
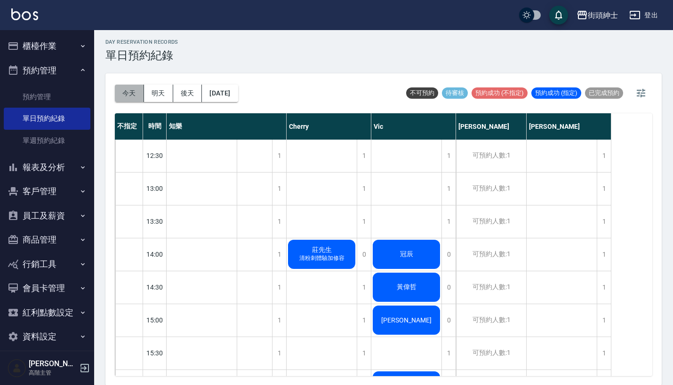
click at [126, 100] on button "今天" at bounding box center [129, 93] width 29 height 17
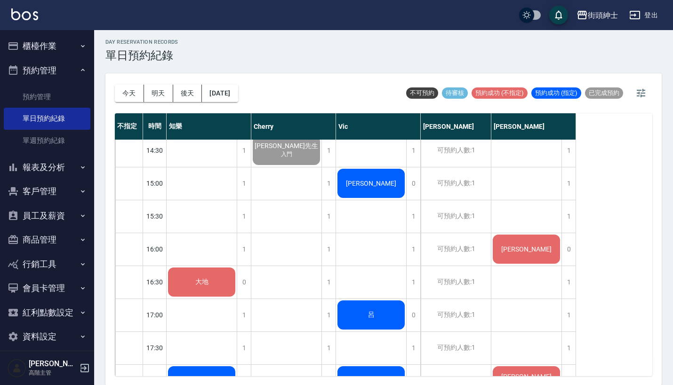
scroll to position [423, 0]
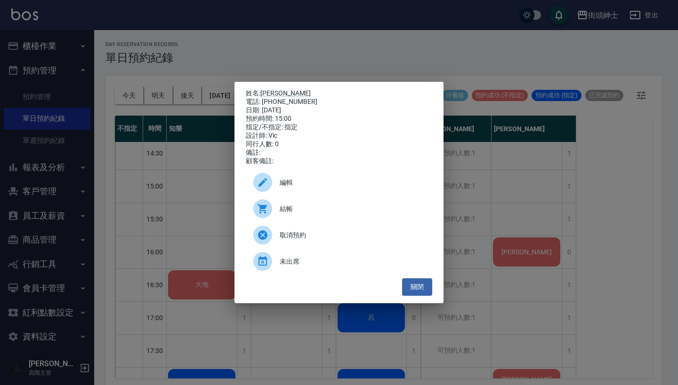
click at [594, 176] on div "姓名: 陳先生 電話: 0928731327 日期: 2025/08/20 預約時間: 15:00 指定/不指定: 指定 設計師: Vic 同行人數: 0 備…" at bounding box center [339, 192] width 678 height 385
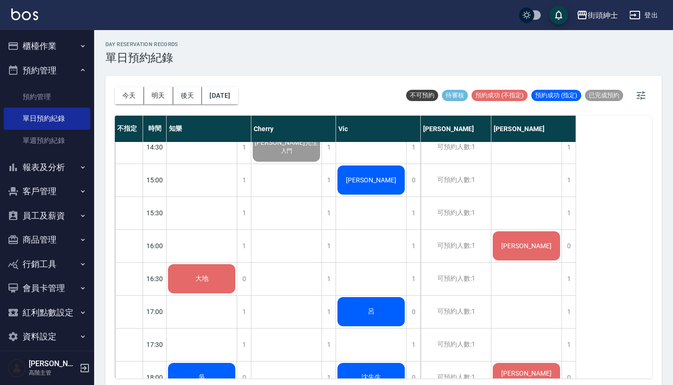
scroll to position [375, 0]
